Goal: Check status

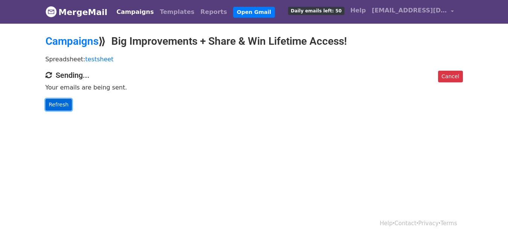
click at [58, 109] on link "Refresh" at bounding box center [58, 105] width 27 height 12
